Goal: Task Accomplishment & Management: Use online tool/utility

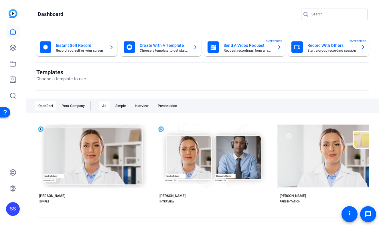
click at [18, 211] on div "SS" at bounding box center [13, 210] width 14 height 14
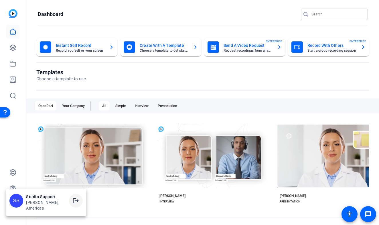
click at [72, 205] on mat-icon "logout" at bounding box center [75, 201] width 7 height 7
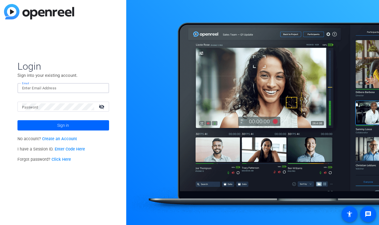
click at [87, 88] on input "Email" at bounding box center [63, 88] width 82 height 7
click at [99, 89] on img at bounding box center [100, 88] width 4 height 7
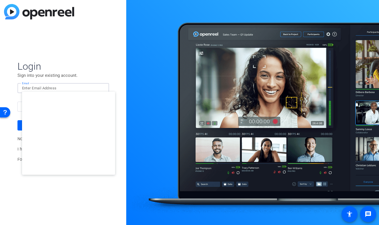
type input "smulligan@openreel.com"
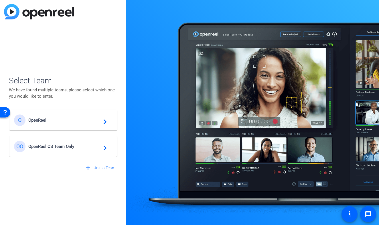
click at [72, 124] on div "O OpenReel navigate_next" at bounding box center [63, 120] width 98 height 11
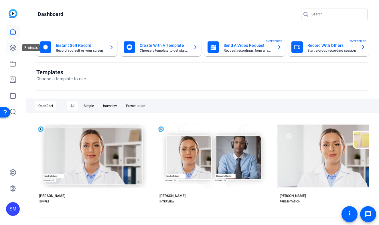
click at [12, 49] on icon at bounding box center [13, 48] width 6 height 6
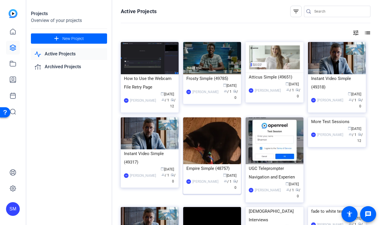
click at [206, 159] on img at bounding box center [212, 141] width 58 height 47
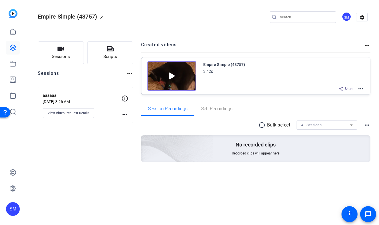
click at [362, 88] on mat-icon "more_horiz" at bounding box center [360, 89] width 7 height 7
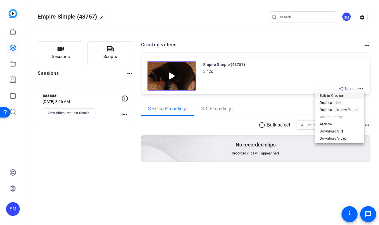
click at [345, 96] on span "Edit in Creator" at bounding box center [340, 95] width 40 height 7
